Goal: Information Seeking & Learning: Learn about a topic

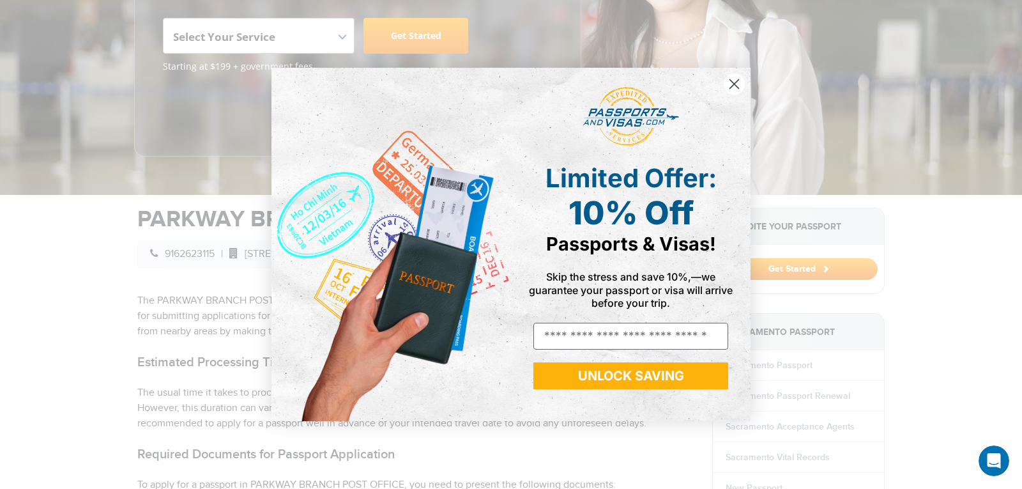
click at [734, 81] on circle "Close dialog" at bounding box center [734, 83] width 21 height 21
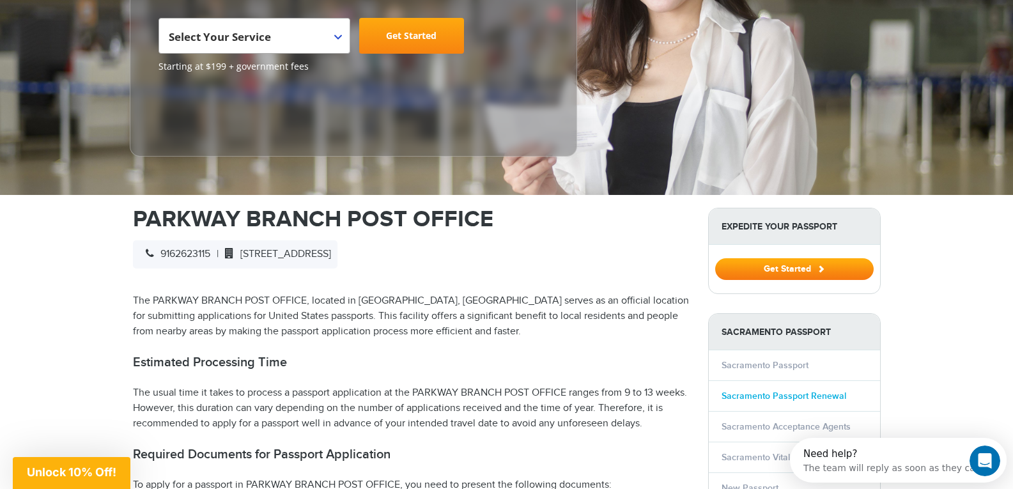
click at [787, 397] on link "Sacramento Passport Renewal" at bounding box center [783, 395] width 125 height 11
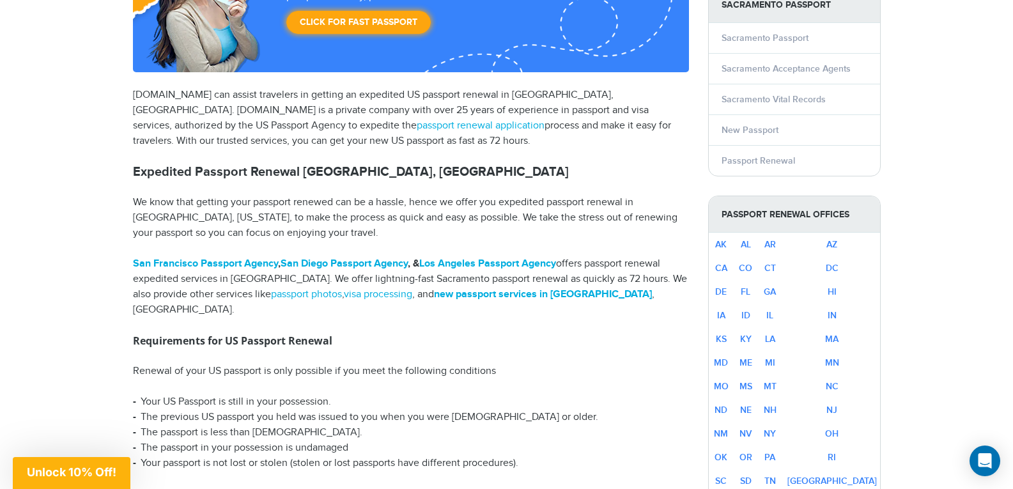
scroll to position [319, 0]
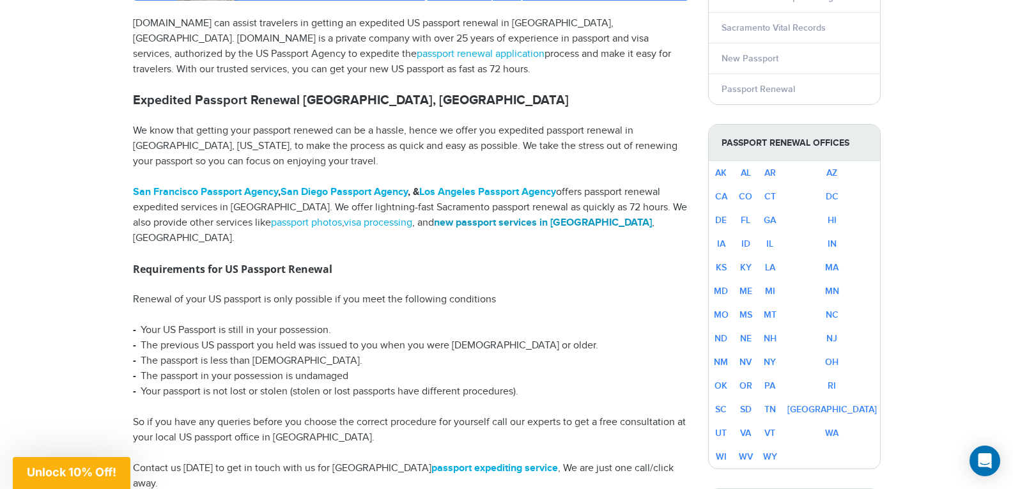
click at [558, 220] on link "new passport services in Sacramento" at bounding box center [543, 223] width 218 height 12
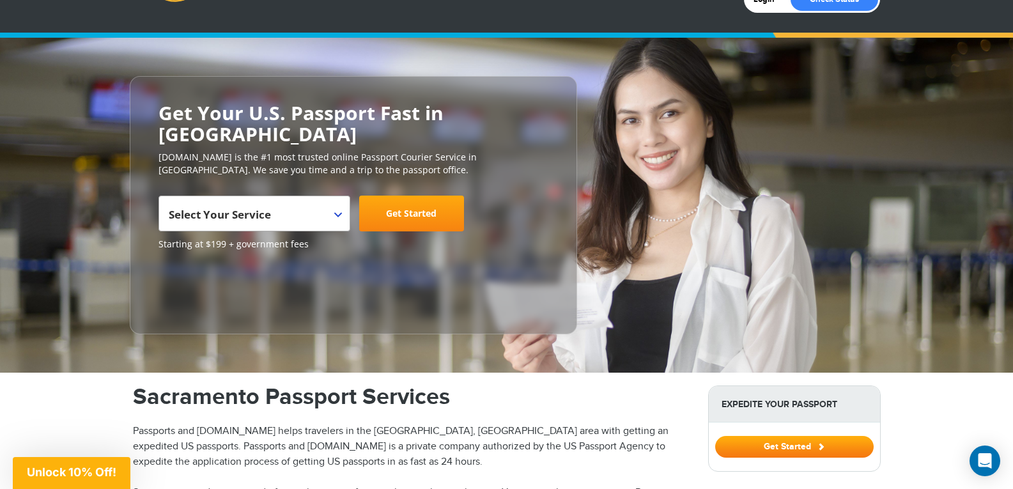
scroll to position [64, 0]
